Goal: Task Accomplishment & Management: Use online tool/utility

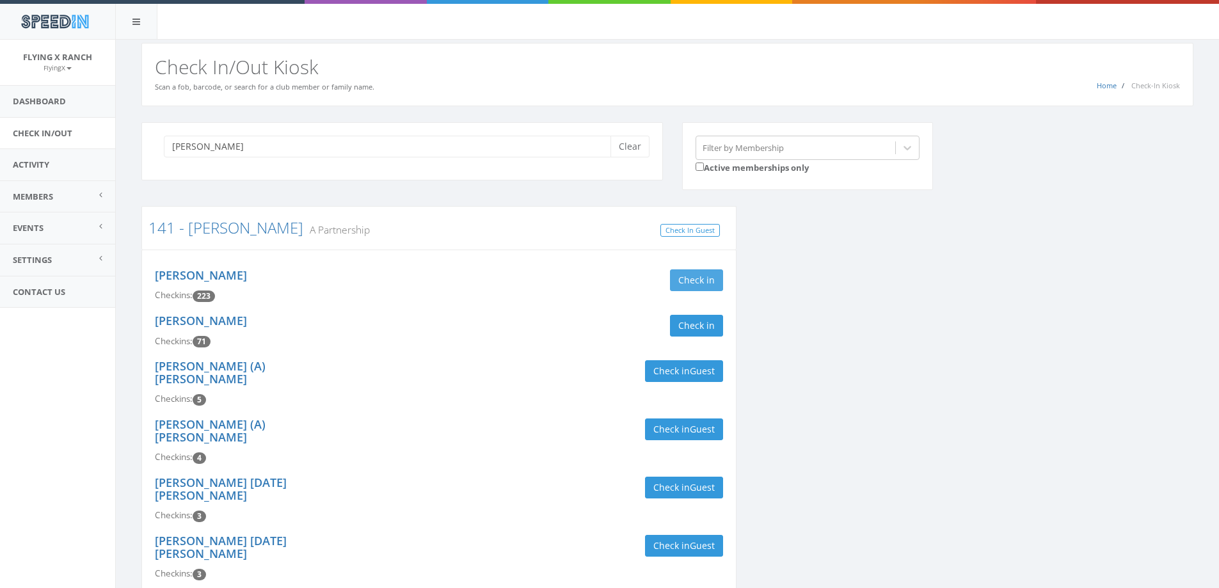
type input "[PERSON_NAME]"
click at [699, 273] on button "Check in" at bounding box center [696, 280] width 53 height 22
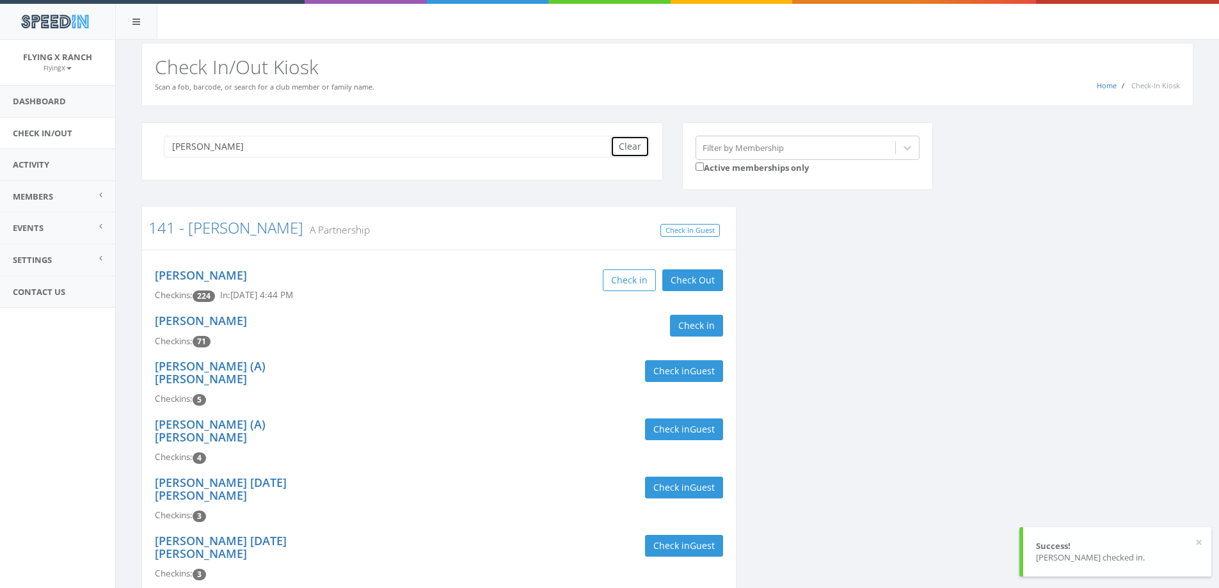
click at [637, 156] on button "Clear" at bounding box center [629, 147] width 39 height 22
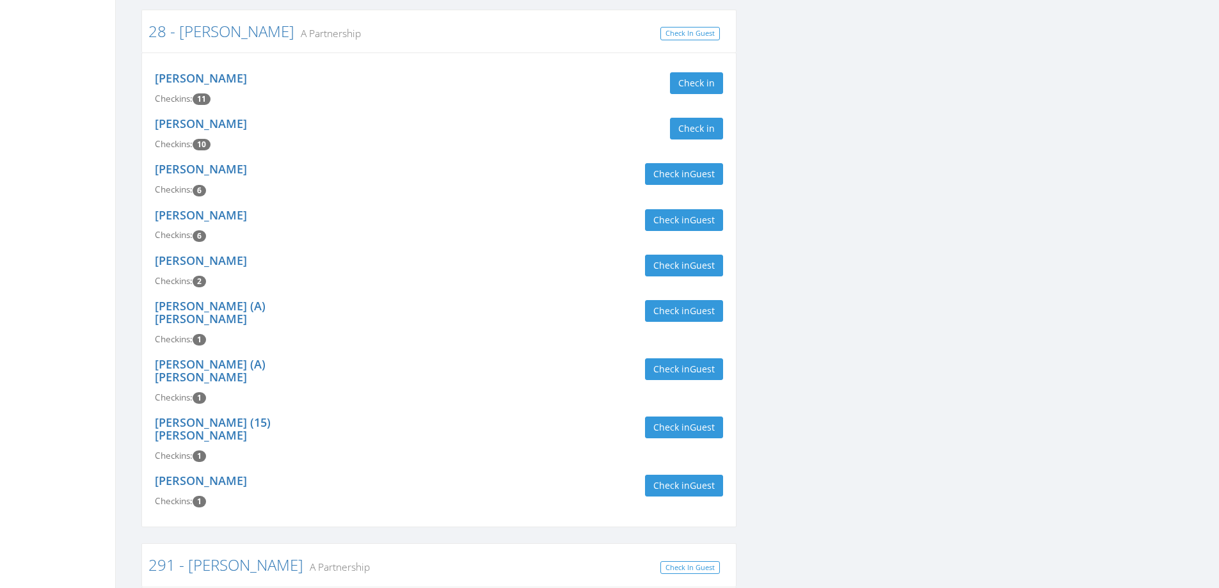
scroll to position [512, 0]
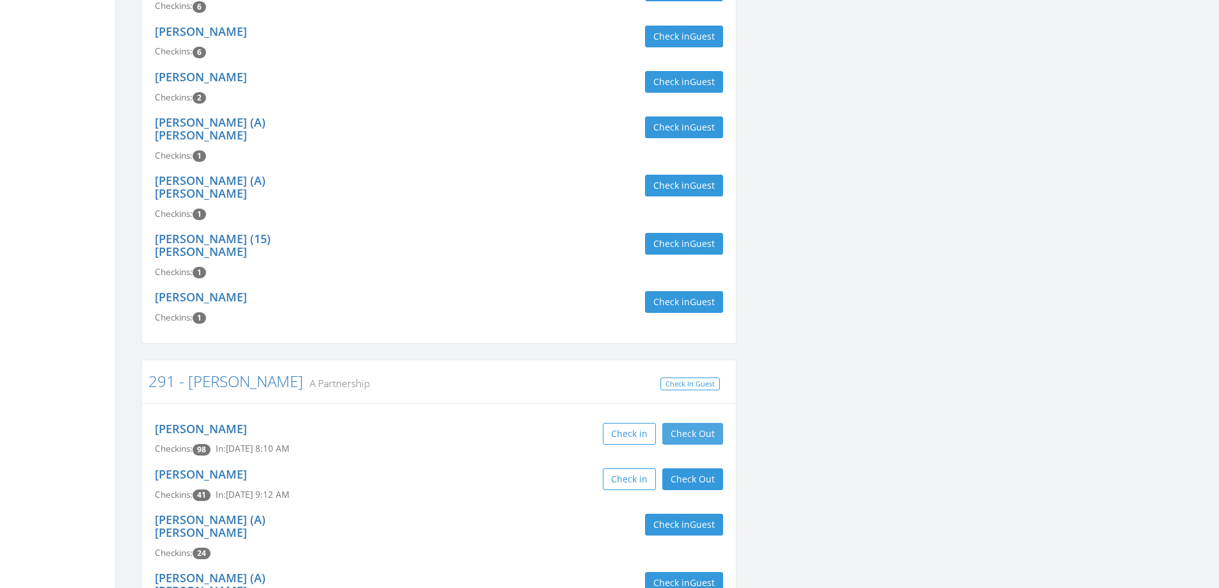
type input "[PERSON_NAME]"
click at [672, 423] on button "Check Out" at bounding box center [692, 434] width 61 height 22
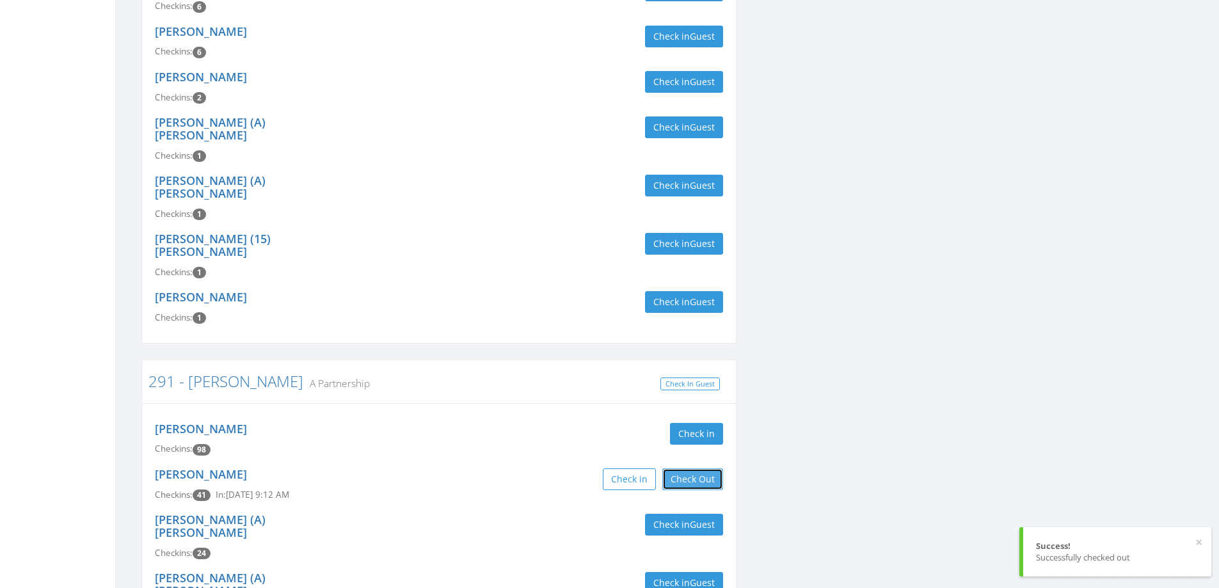
click at [678, 468] on button "Check Out" at bounding box center [692, 479] width 61 height 22
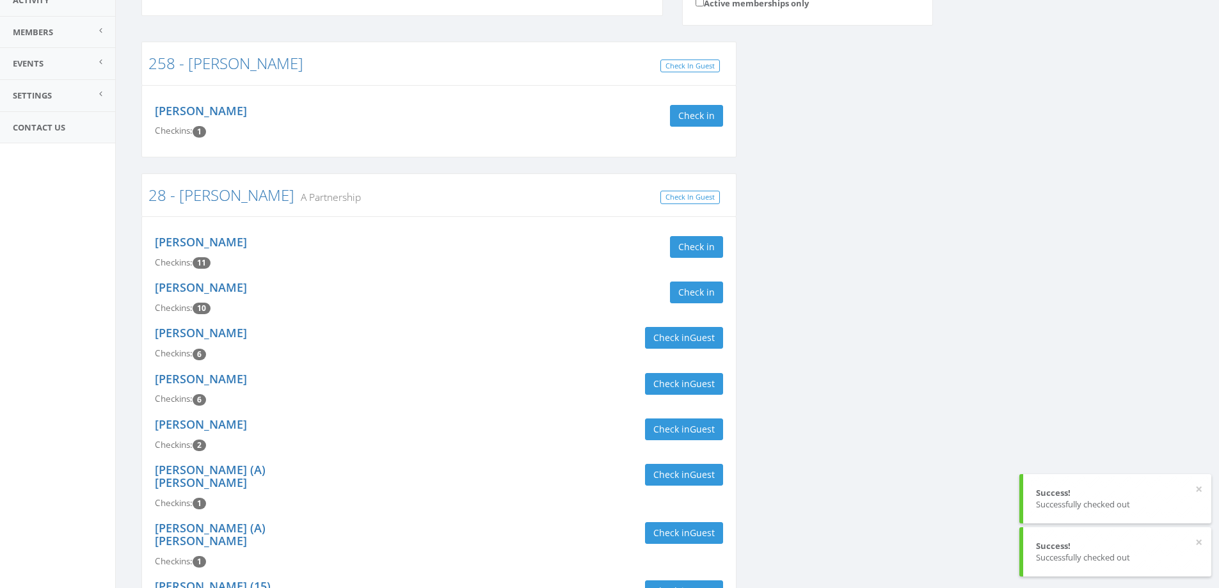
scroll to position [0, 0]
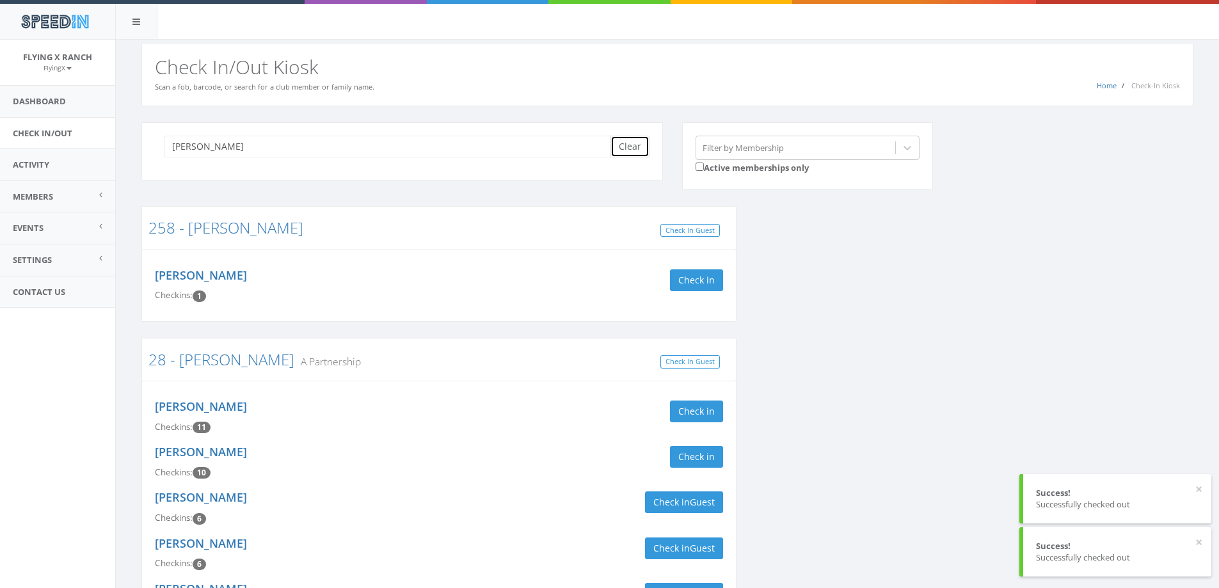
click at [631, 145] on button "Clear" at bounding box center [629, 147] width 39 height 22
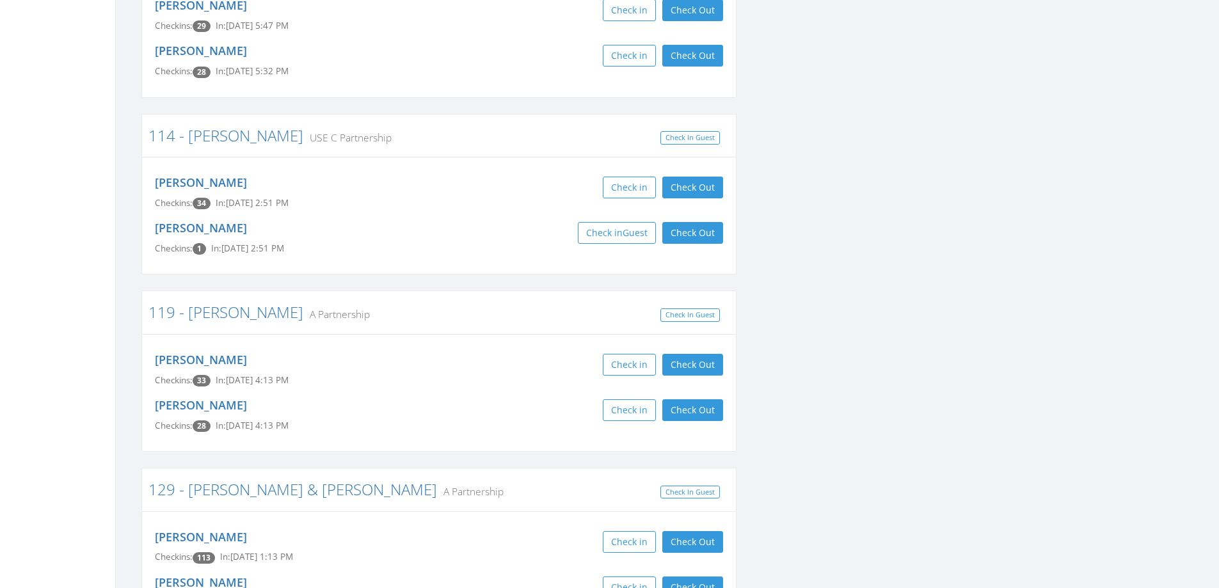
scroll to position [448, 0]
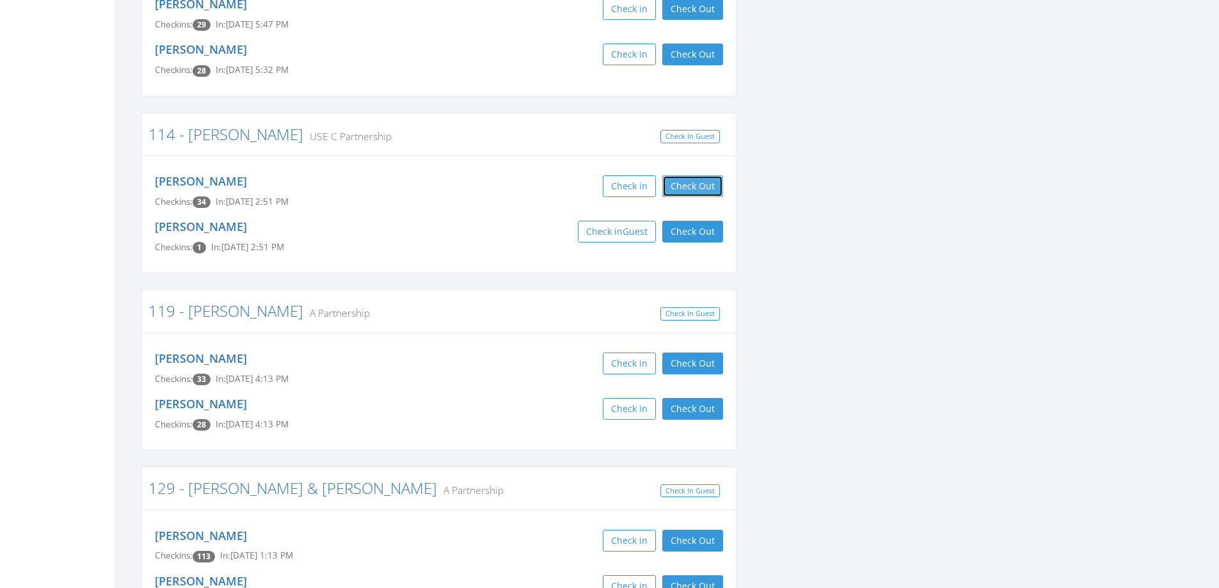
click at [714, 185] on button "Check Out" at bounding box center [692, 186] width 61 height 22
click at [697, 230] on button "Check Out" at bounding box center [692, 232] width 61 height 22
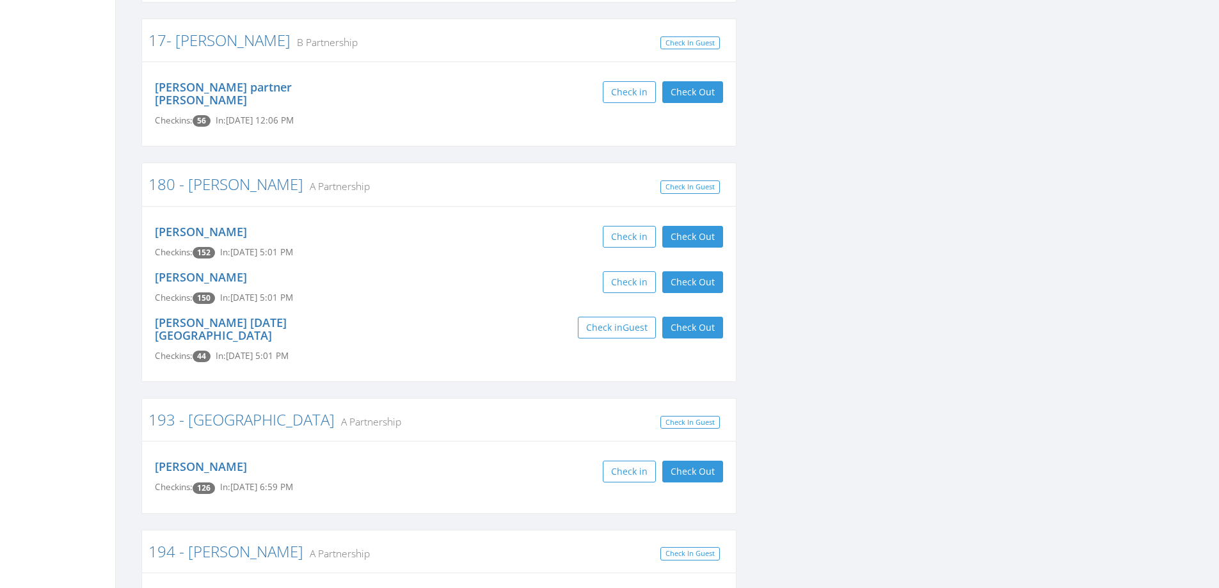
scroll to position [2111, 0]
click at [673, 225] on button "Check Out" at bounding box center [692, 236] width 61 height 22
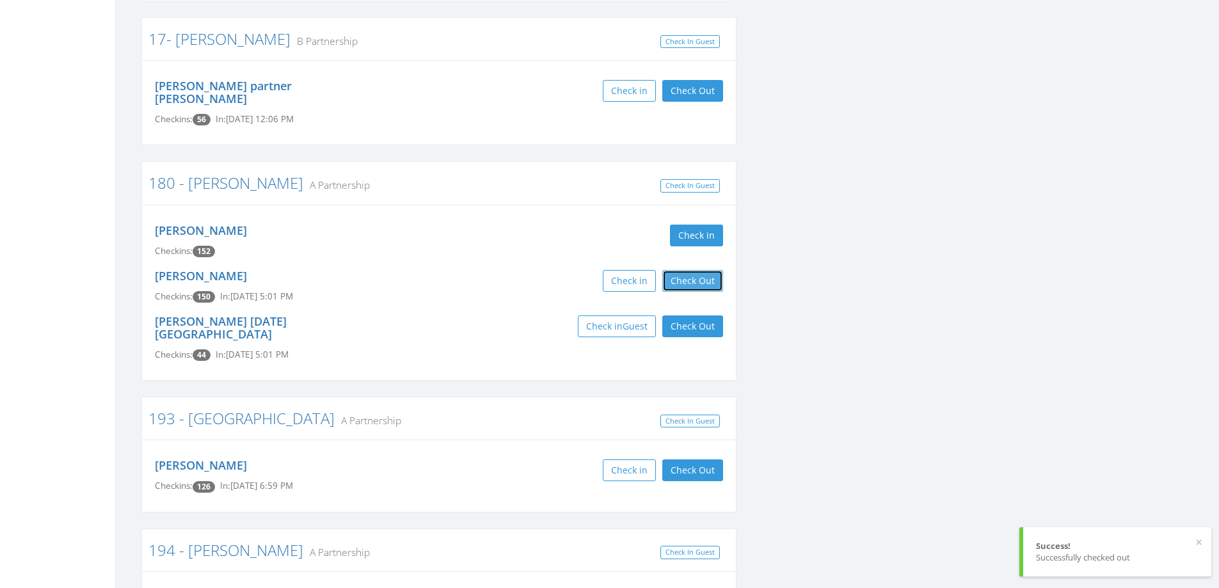
click at [696, 270] on button "Check Out" at bounding box center [692, 281] width 61 height 22
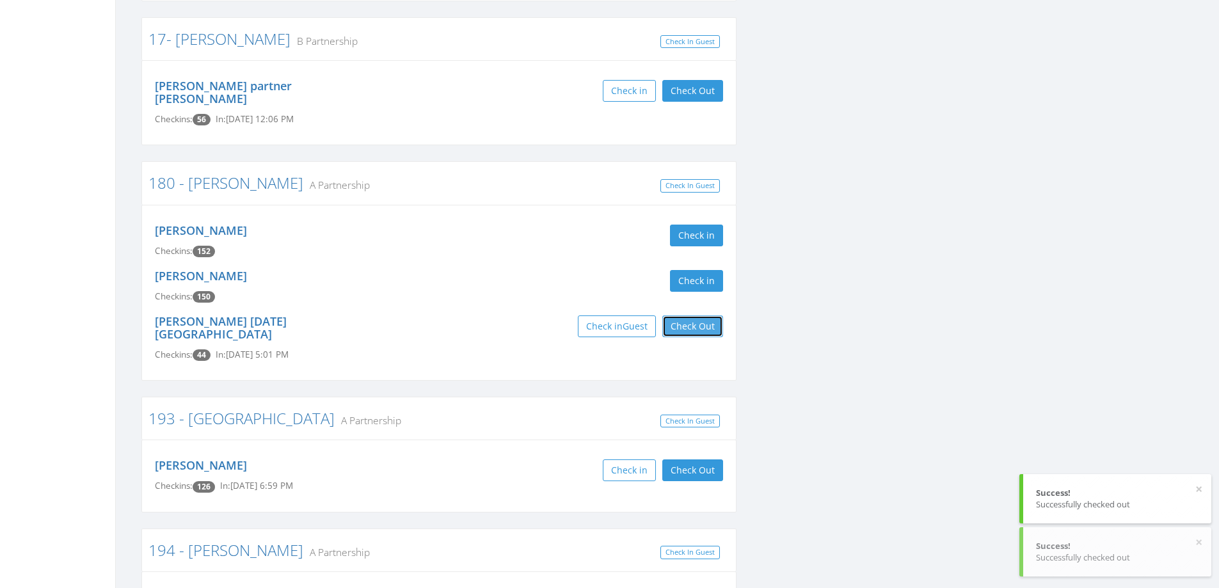
click at [700, 315] on button "Check Out" at bounding box center [692, 326] width 61 height 22
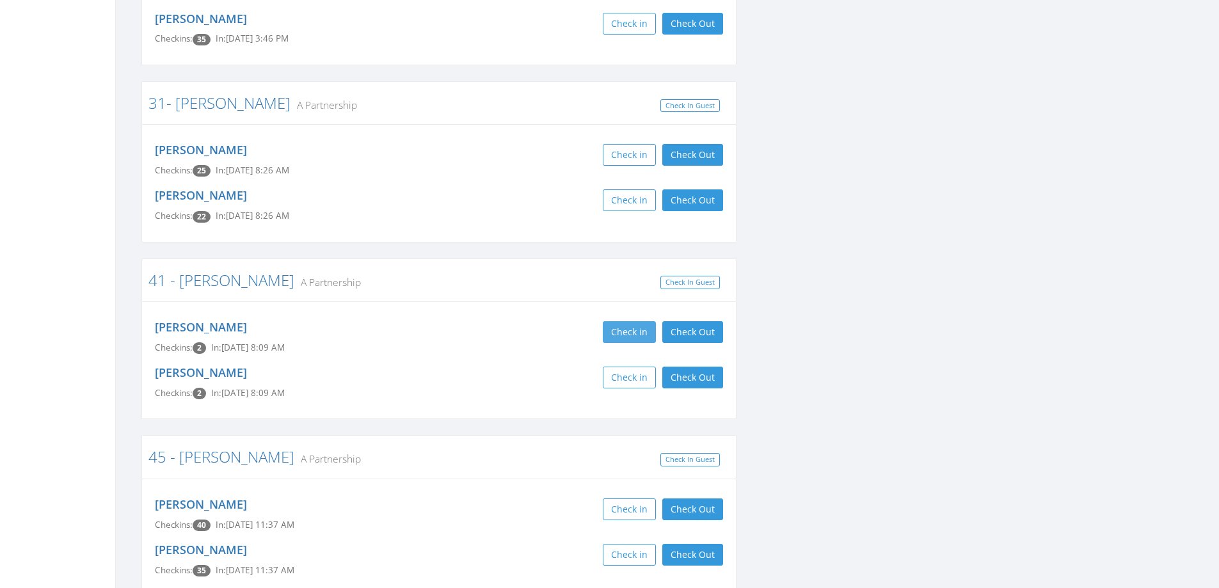
scroll to position [4478, 0]
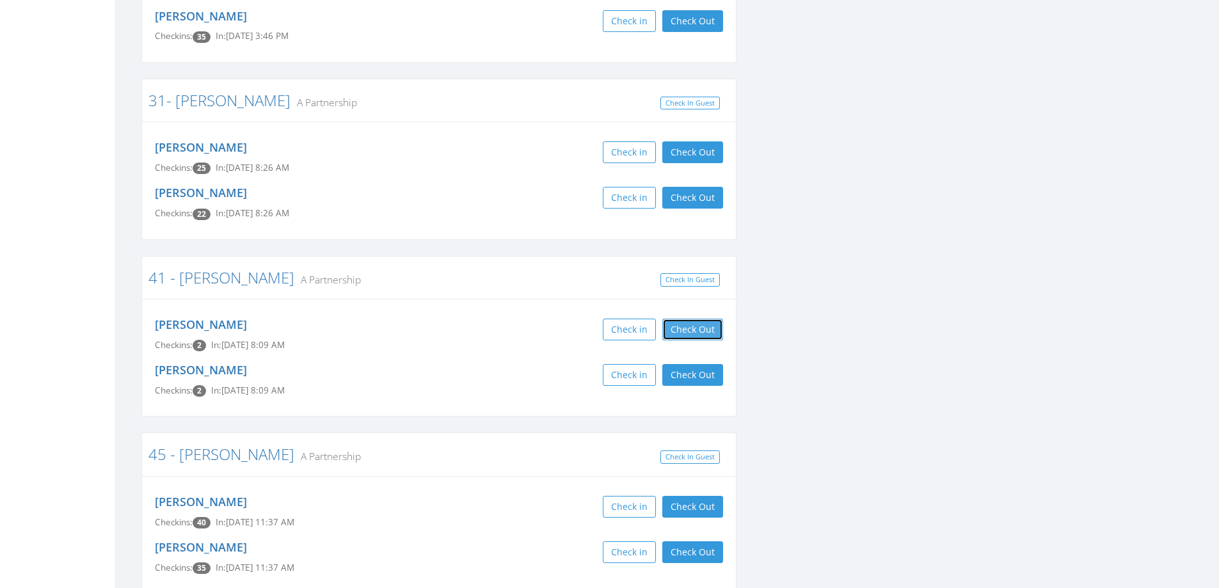
click at [670, 319] on button "Check Out" at bounding box center [692, 330] width 61 height 22
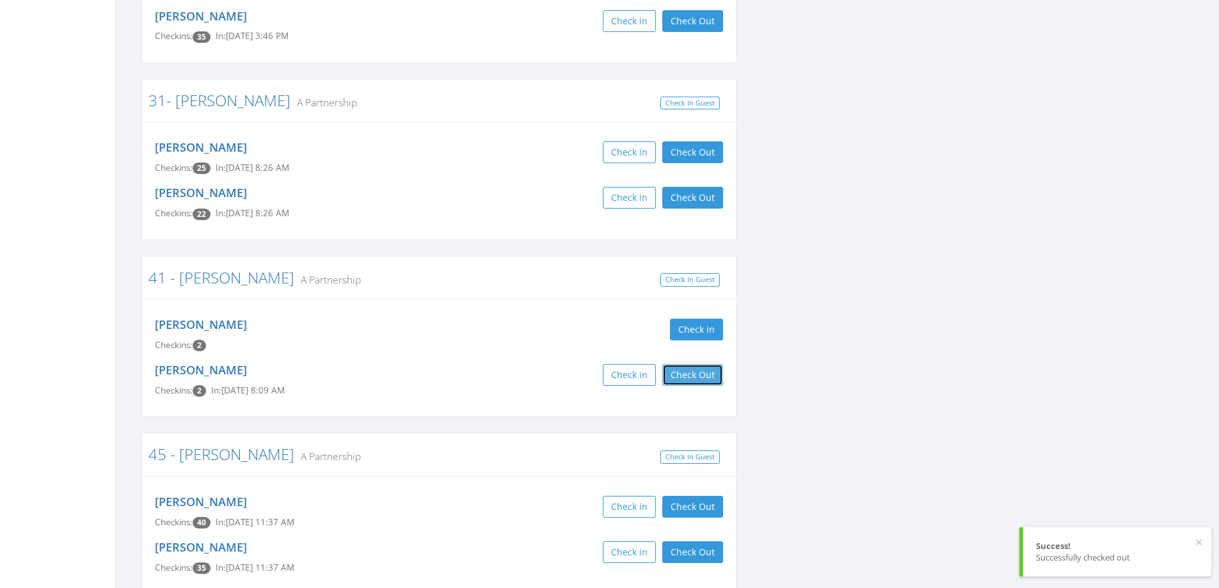
click at [686, 364] on button "Check Out" at bounding box center [692, 375] width 61 height 22
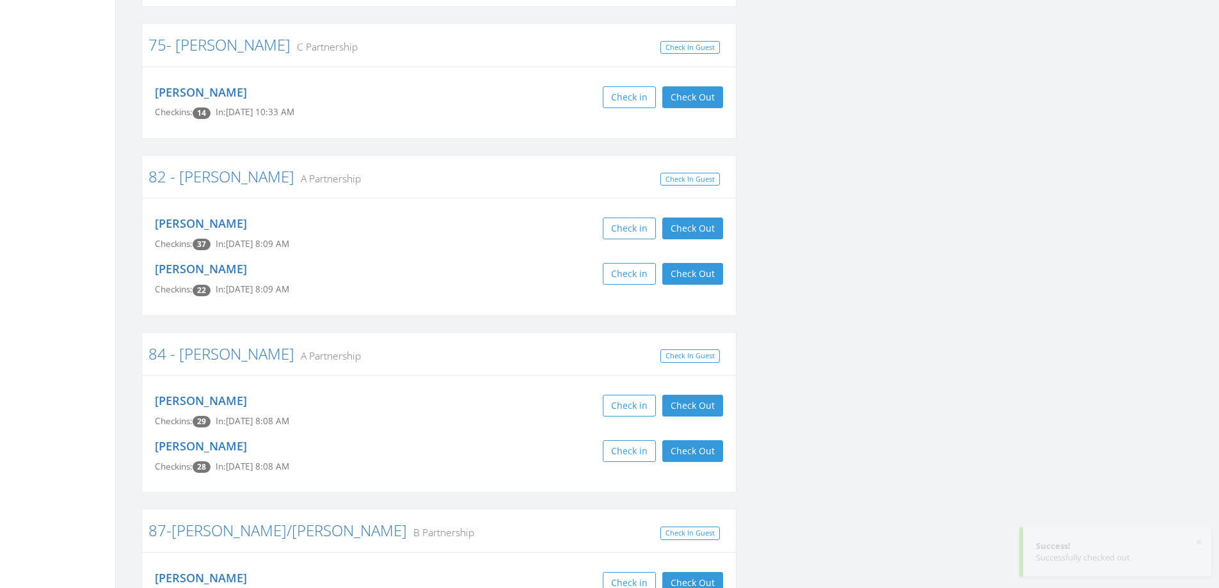
scroll to position [5565, 0]
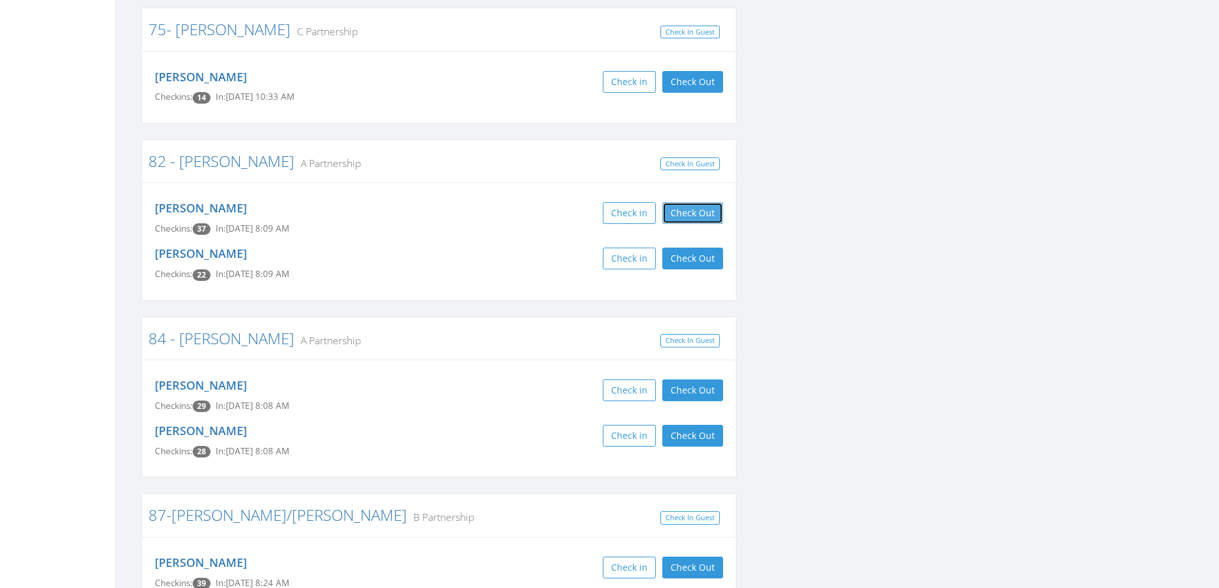
click at [707, 202] on button "Check Out" at bounding box center [692, 213] width 61 height 22
click at [695, 248] on button "Check Out" at bounding box center [692, 259] width 61 height 22
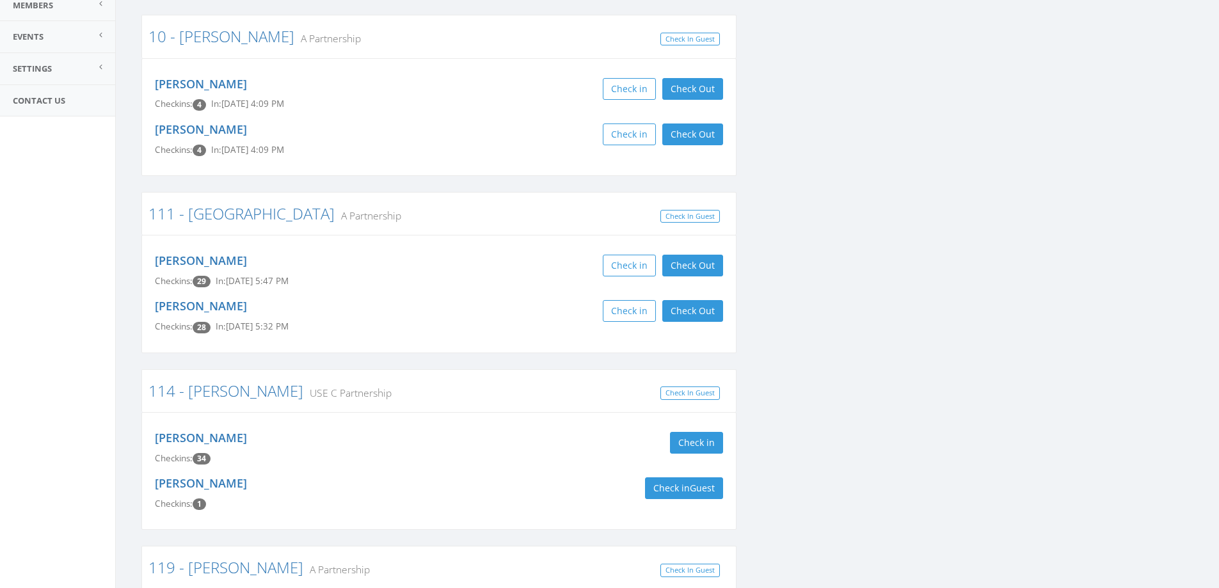
scroll to position [0, 0]
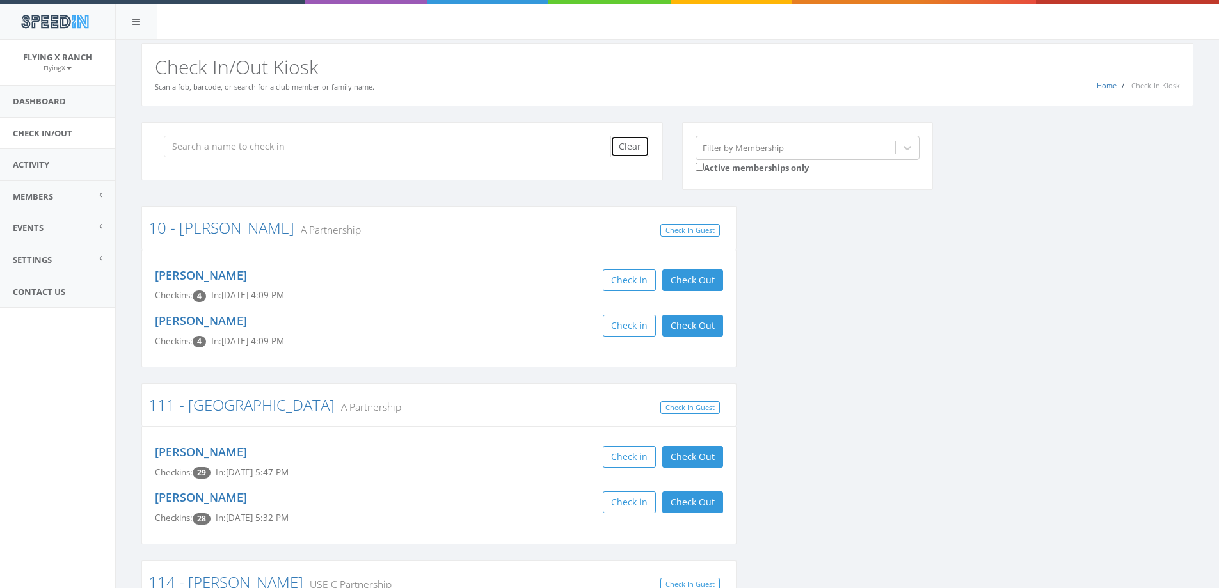
click at [629, 144] on button "Clear" at bounding box center [629, 147] width 39 height 22
click at [539, 65] on h2 "Check In/Out Kiosk" at bounding box center [667, 66] width 1025 height 21
